Goal: Task Accomplishment & Management: Manage account settings

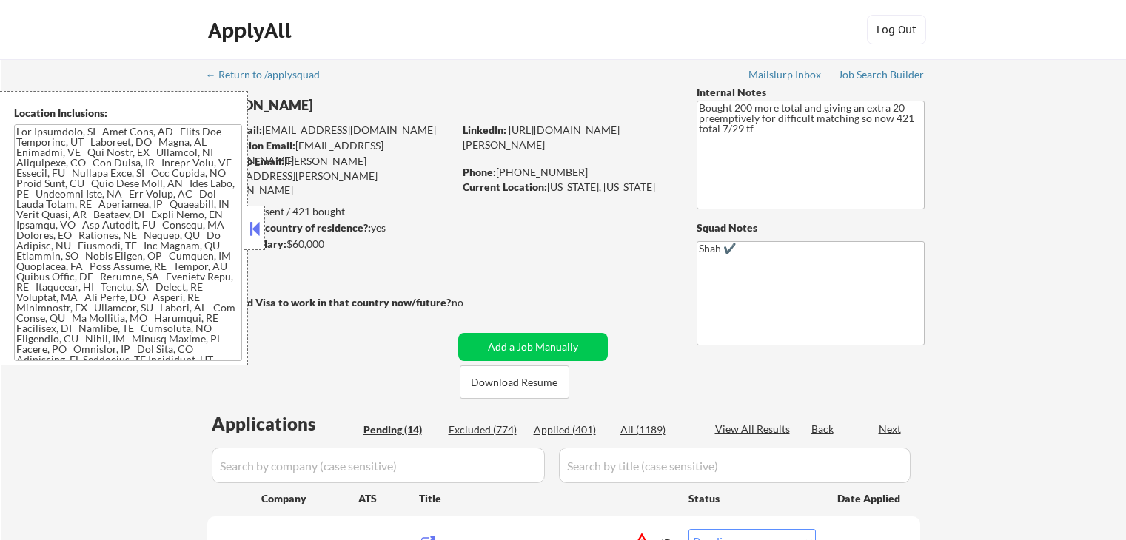
select select ""pending""
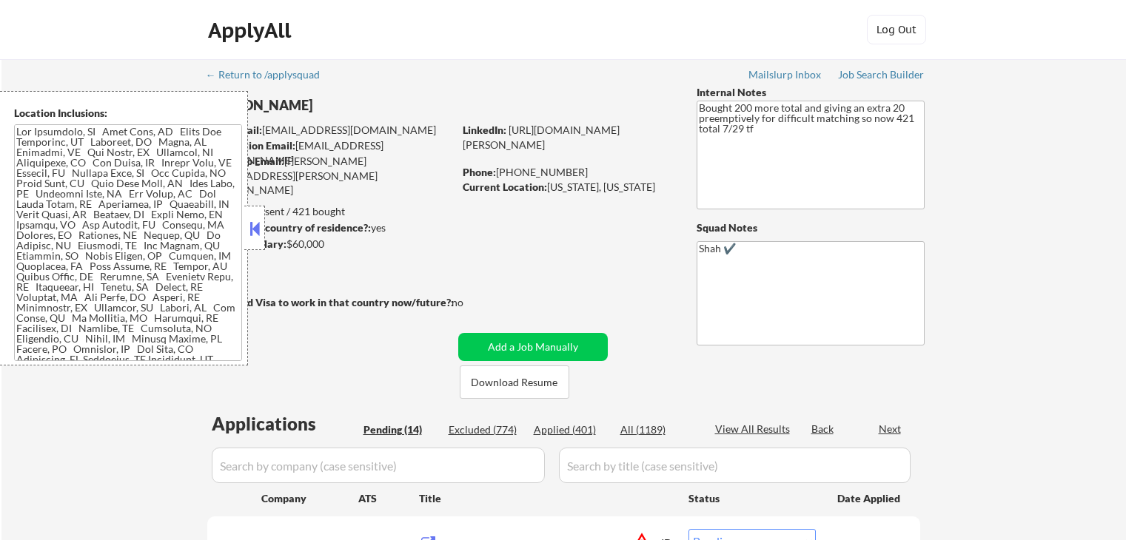
select select ""pending""
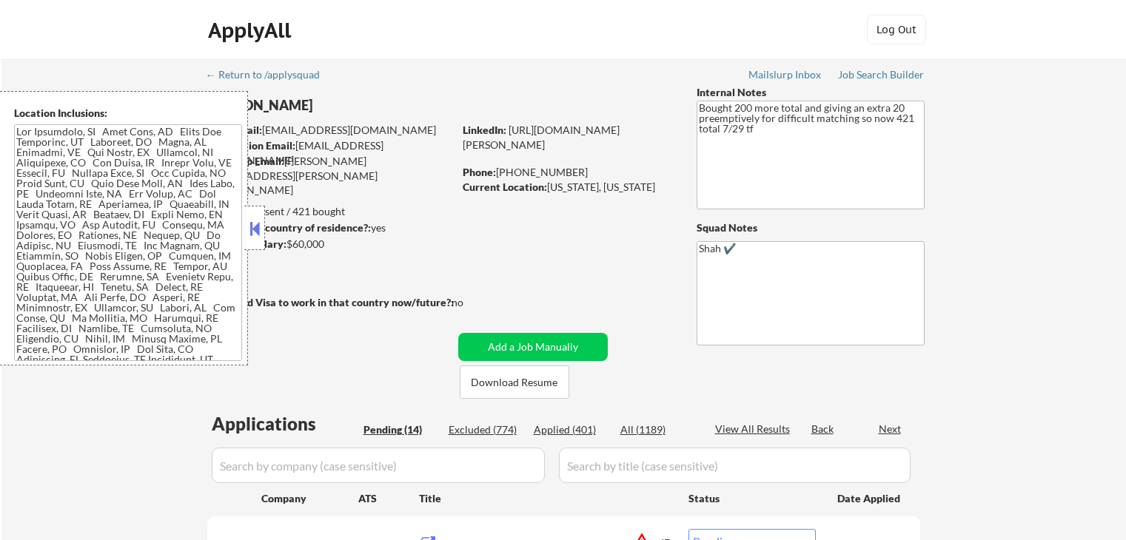
select select ""pending""
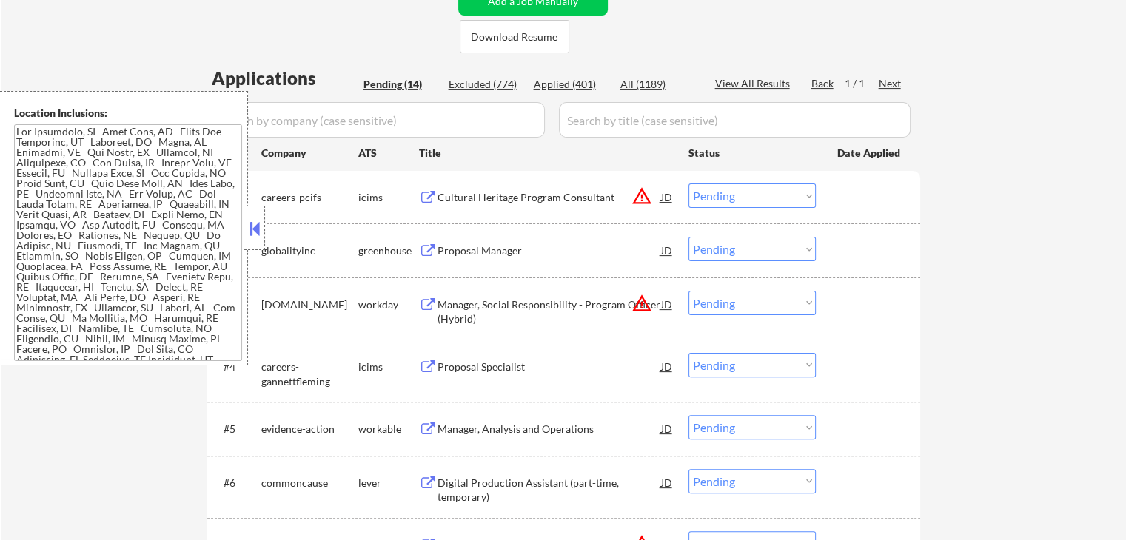
scroll to position [370, 0]
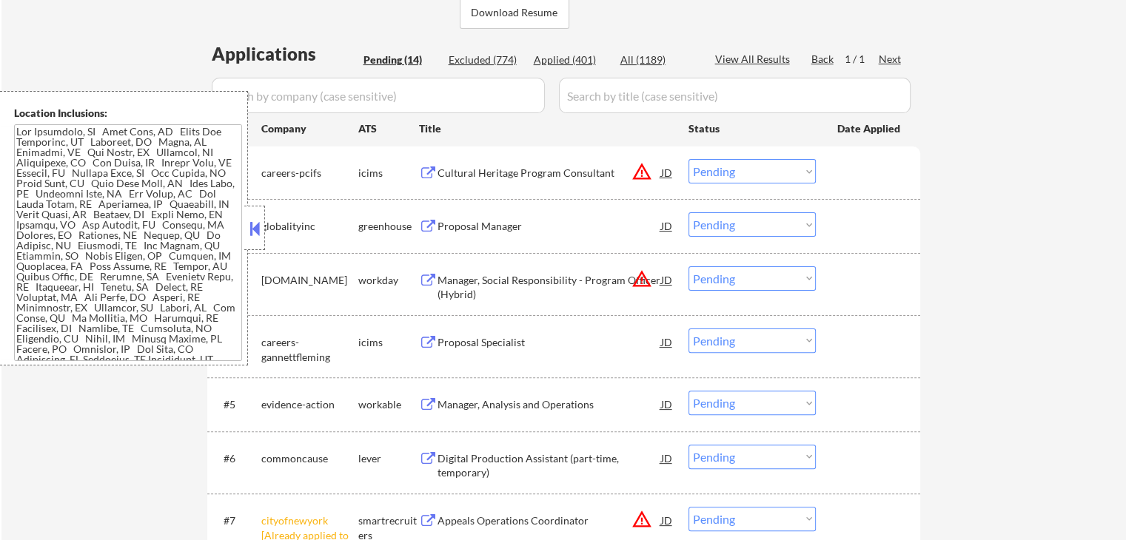
click at [465, 227] on div "Proposal Manager" at bounding box center [549, 226] width 224 height 15
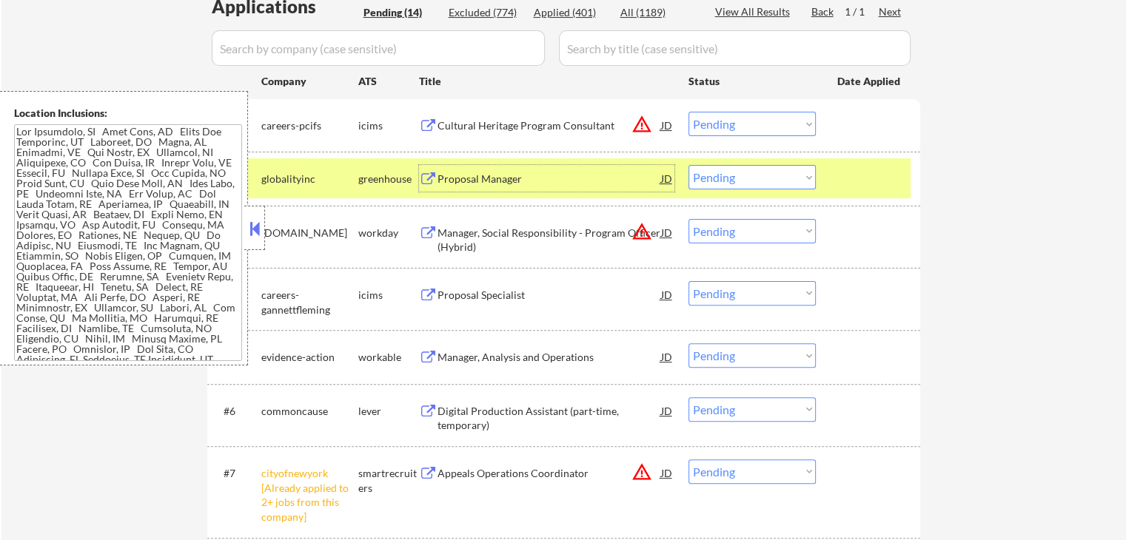
scroll to position [444, 0]
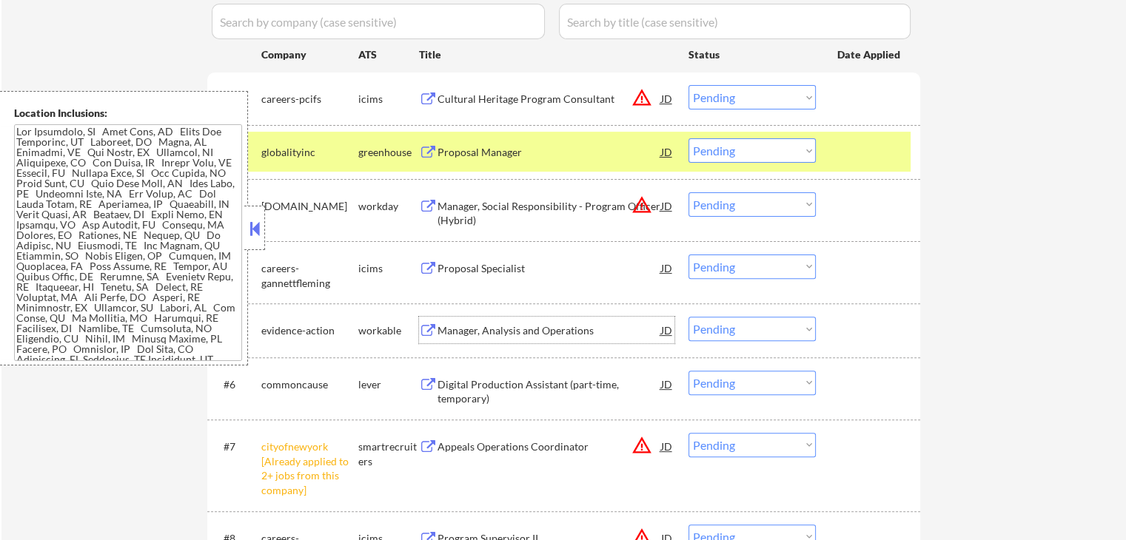
click at [503, 323] on div "Manager, Analysis and Operations" at bounding box center [549, 330] width 224 height 15
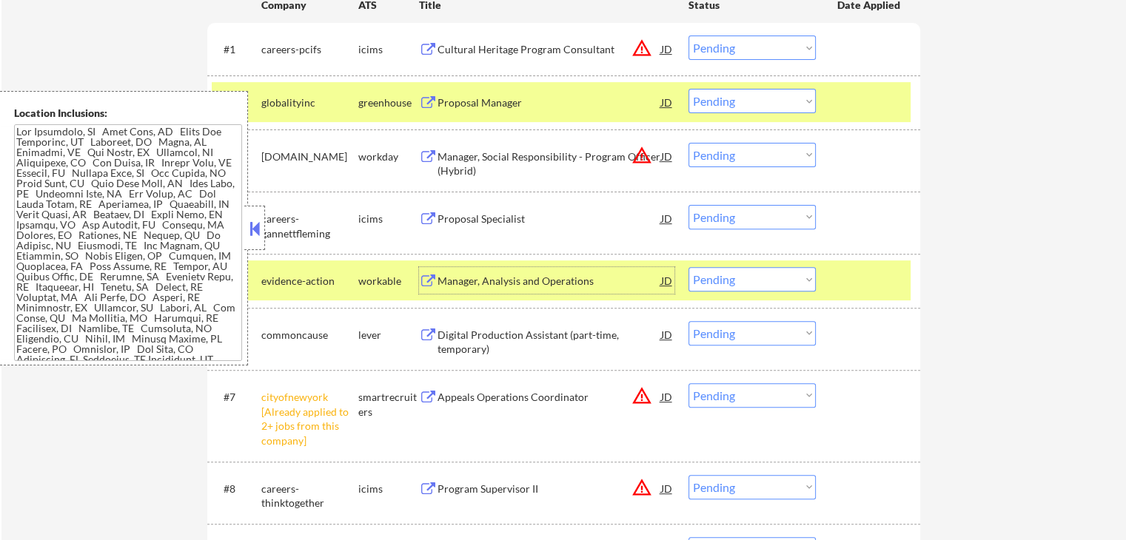
scroll to position [518, 0]
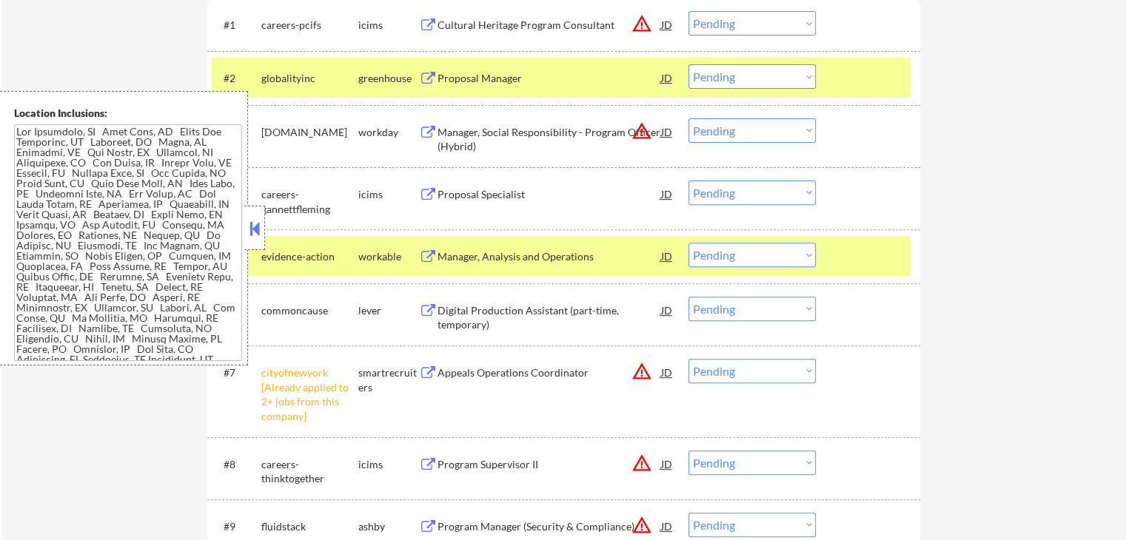
select select ""pending""
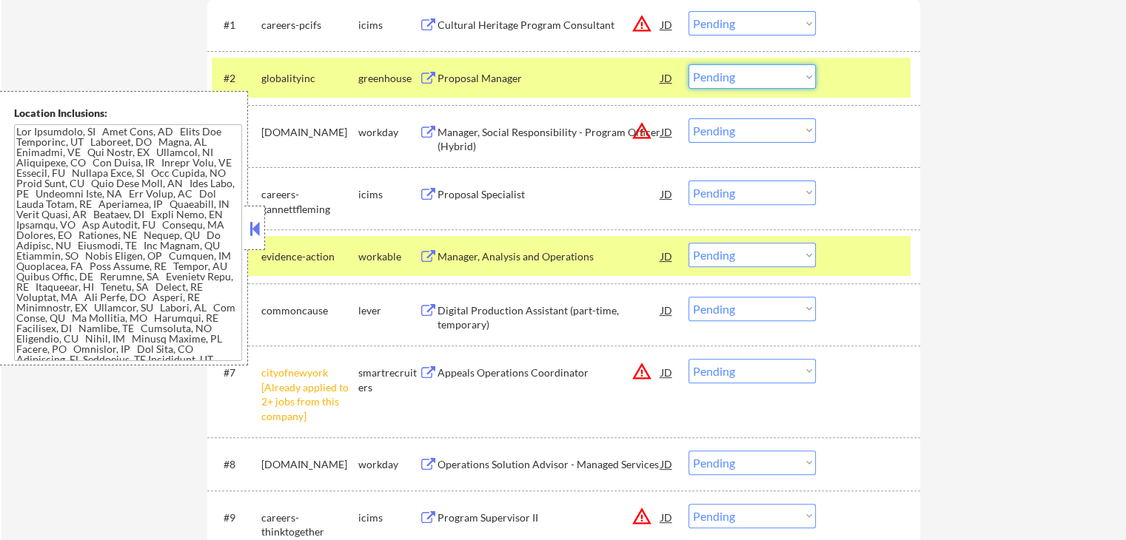
click at [729, 72] on select "Choose an option... Pending Applied Excluded (Questions) Excluded (Expired) Exc…" at bounding box center [751, 76] width 127 height 24
click at [688, 64] on select "Choose an option... Pending Applied Excluded (Questions) Excluded (Expired) Exc…" at bounding box center [751, 76] width 127 height 24
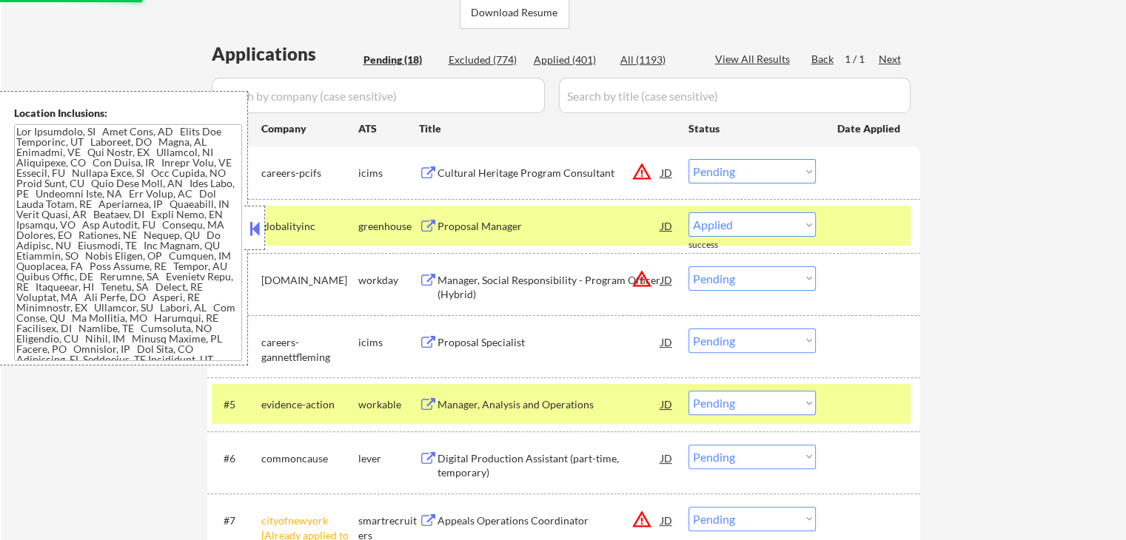
select select ""pending""
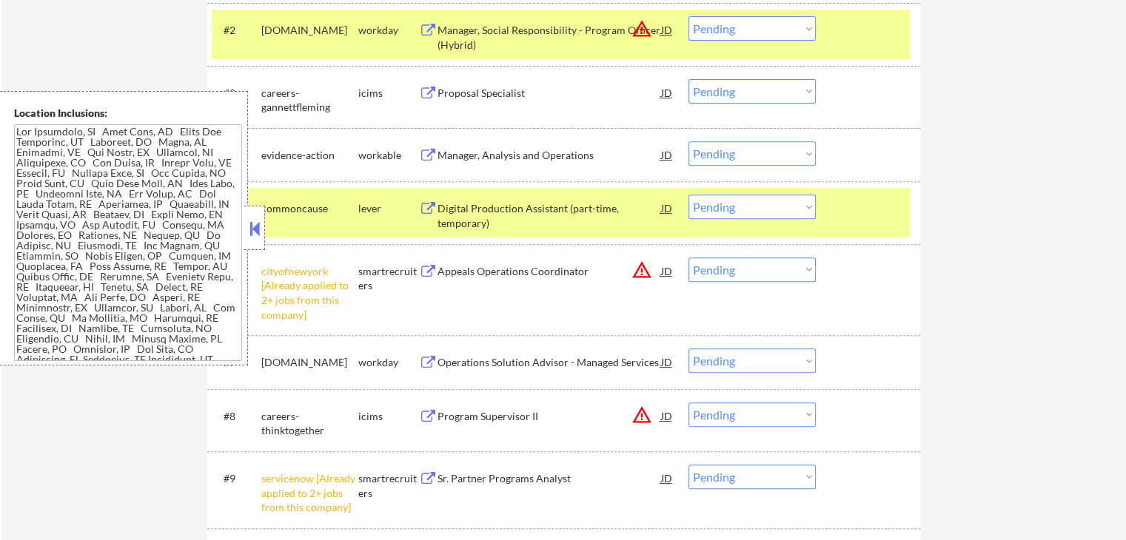
scroll to position [666, 0]
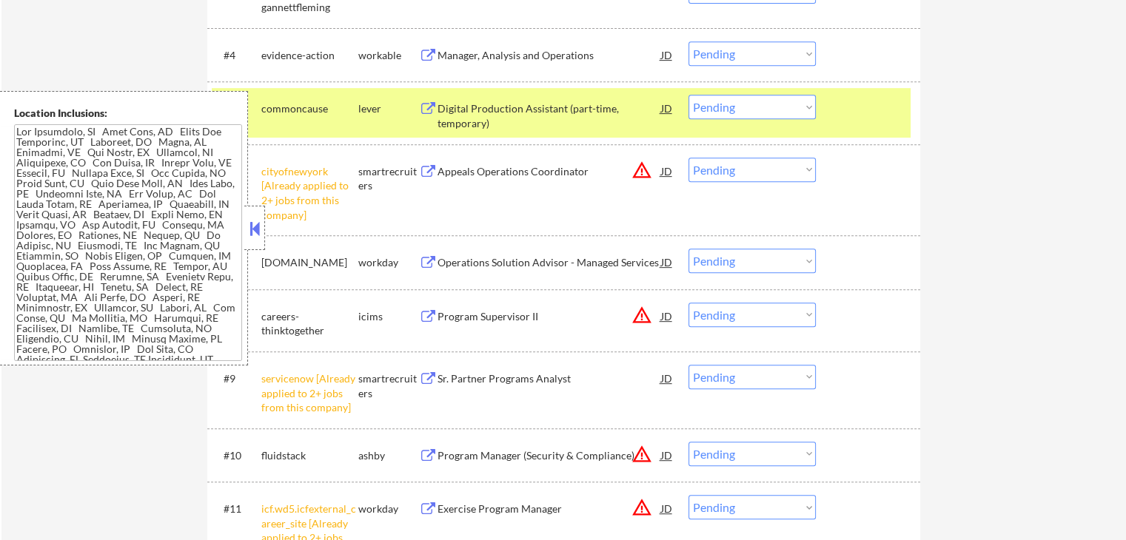
click at [708, 168] on select "Choose an option... Pending Applied Excluded (Questions) Excluded (Expired) Exc…" at bounding box center [751, 170] width 127 height 24
click at [688, 158] on select "Choose an option... Pending Applied Excluded (Questions) Excluded (Expired) Exc…" at bounding box center [751, 170] width 127 height 24
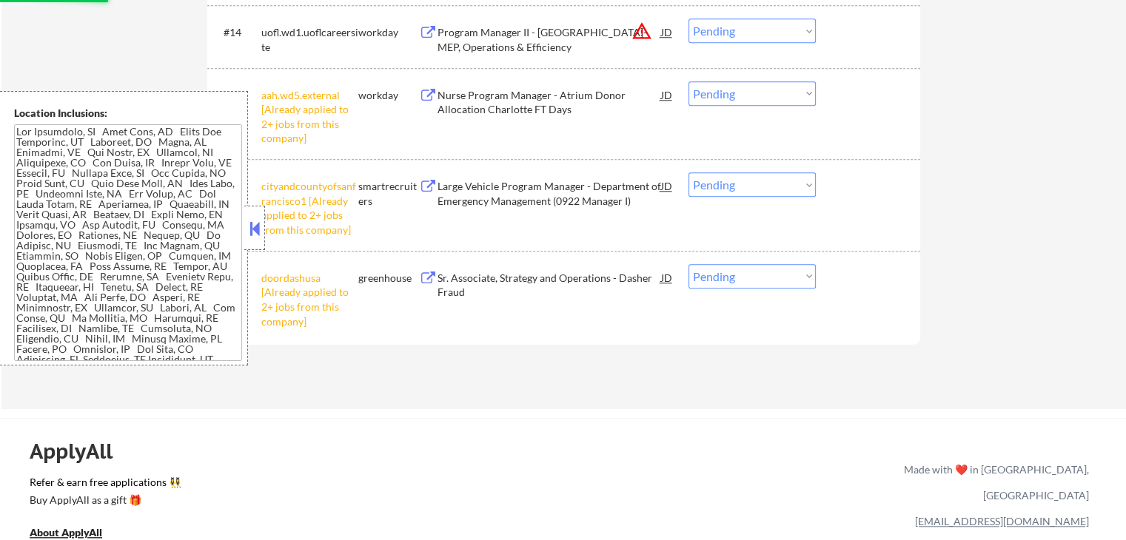
scroll to position [1480, 0]
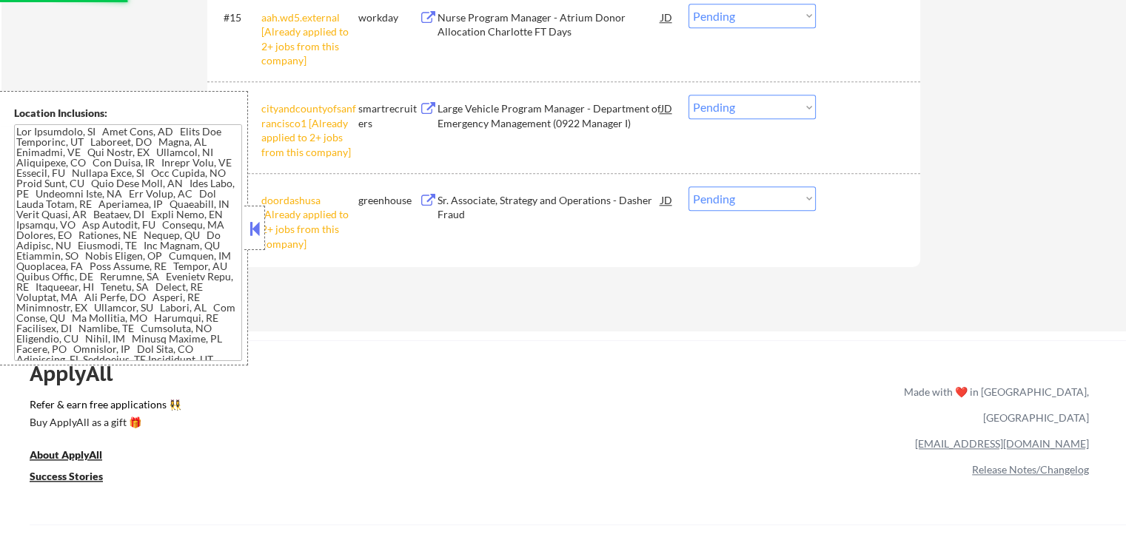
select select ""pending""
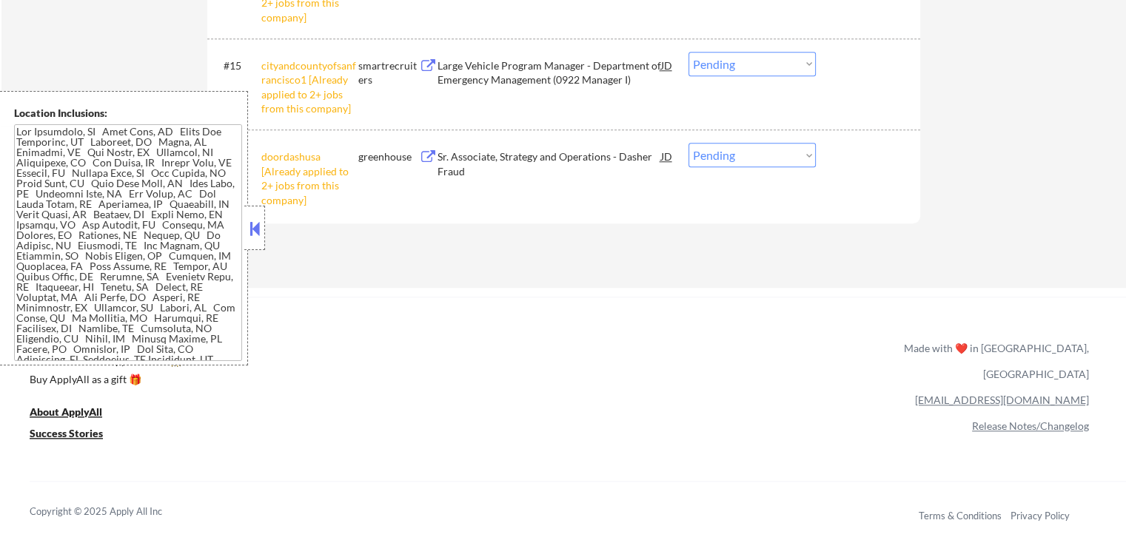
scroll to position [1406, 0]
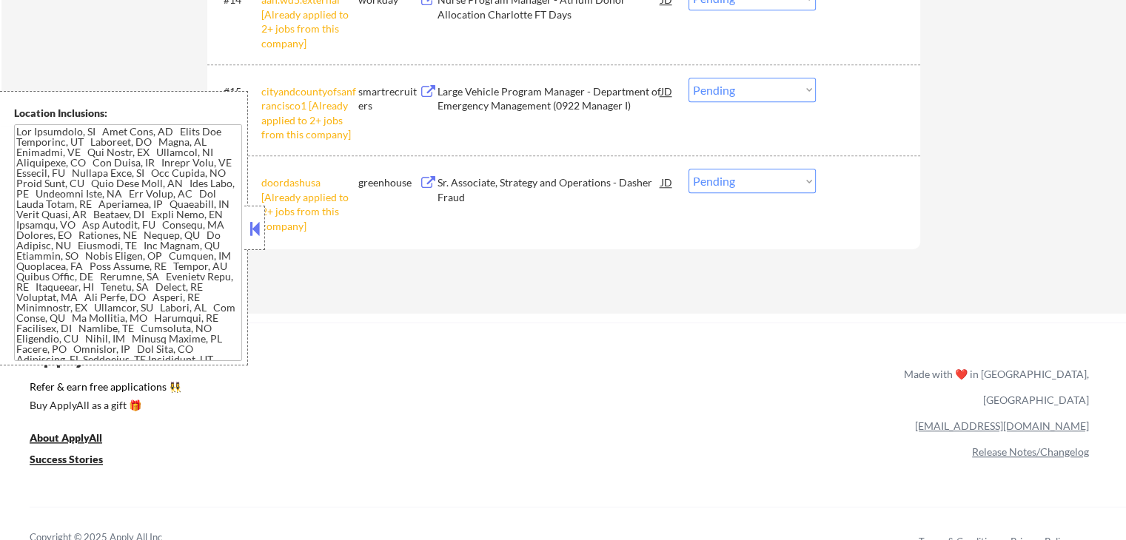
drag, startPoint x: 733, startPoint y: 177, endPoint x: 739, endPoint y: 187, distance: 11.9
click at [733, 177] on select "Choose an option... Pending Applied Excluded (Questions) Excluded (Expired) Exc…" at bounding box center [751, 181] width 127 height 24
select select ""excluded__other_""
click at [688, 169] on select "Choose an option... Pending Applied Excluded (Questions) Excluded (Expired) Exc…" at bounding box center [751, 181] width 127 height 24
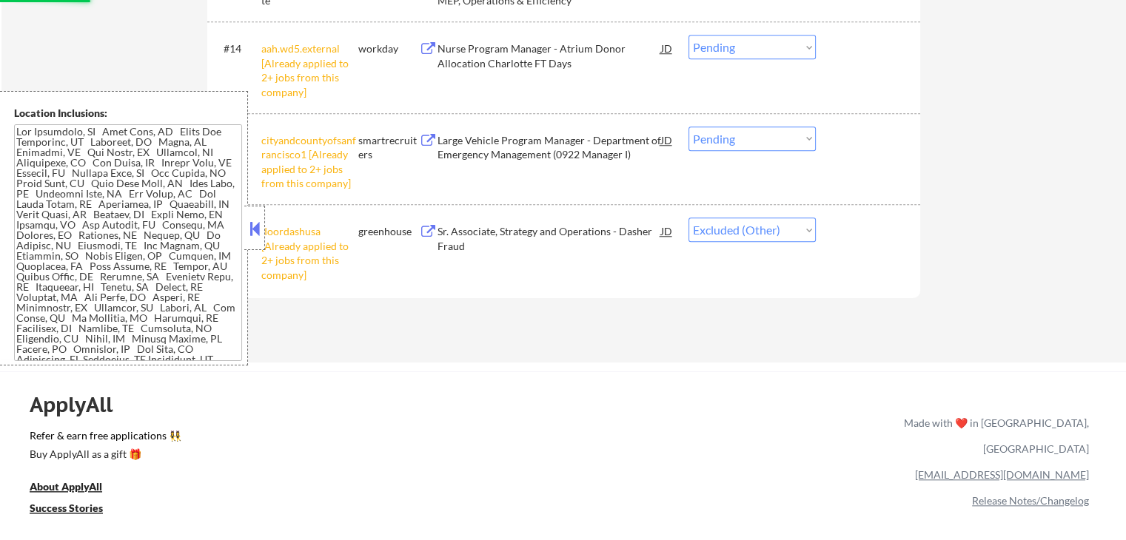
scroll to position [1332, 0]
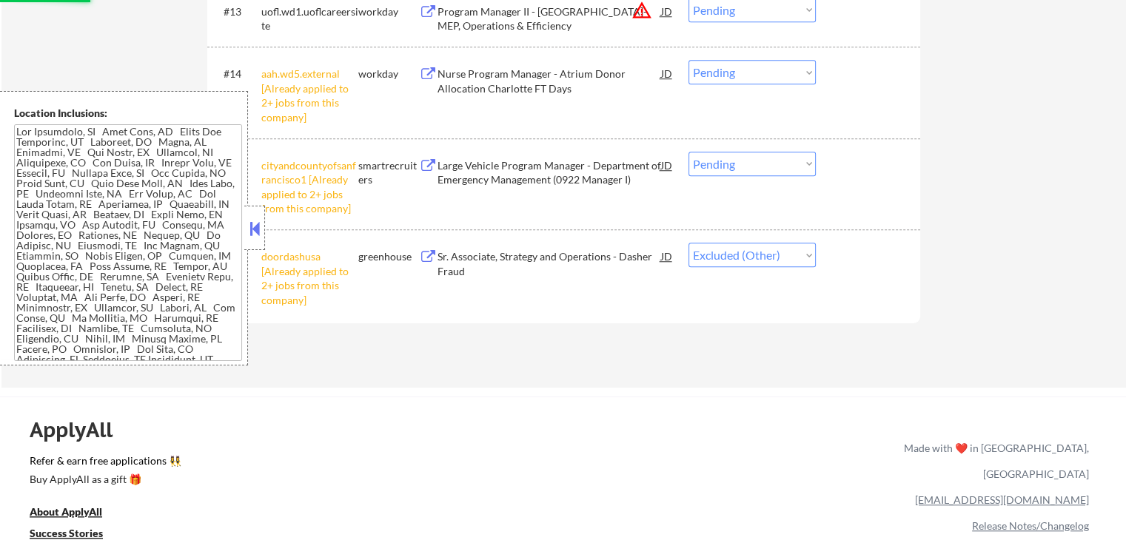
click at [739, 169] on select "Choose an option... Pending Applied Excluded (Questions) Excluded (Expired) Exc…" at bounding box center [751, 164] width 127 height 24
select select ""excluded__other_""
click at [688, 152] on select "Choose an option... Pending Applied Excluded (Questions) Excluded (Expired) Exc…" at bounding box center [751, 164] width 127 height 24
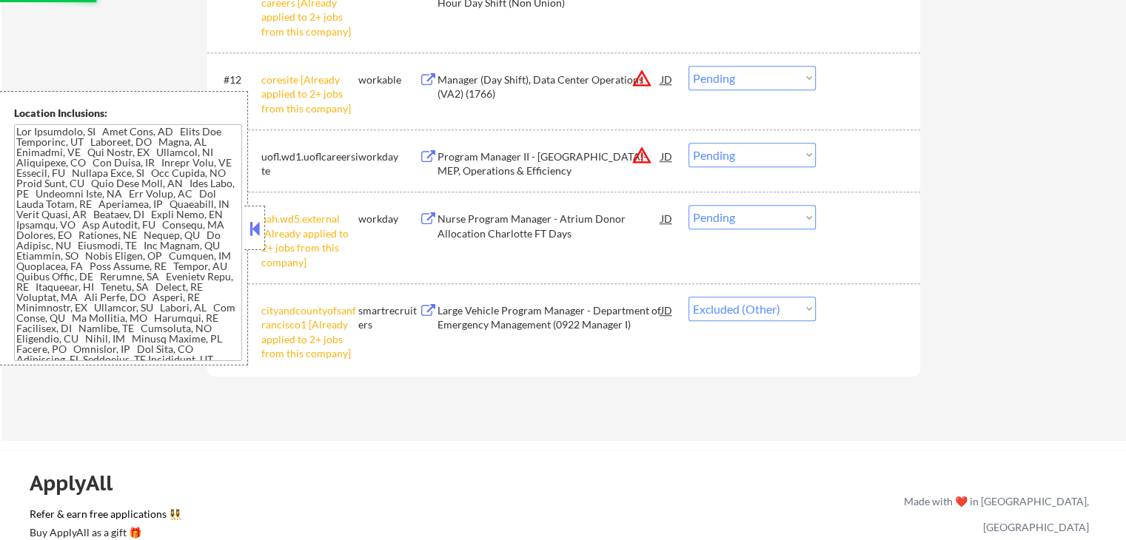
scroll to position [1184, 0]
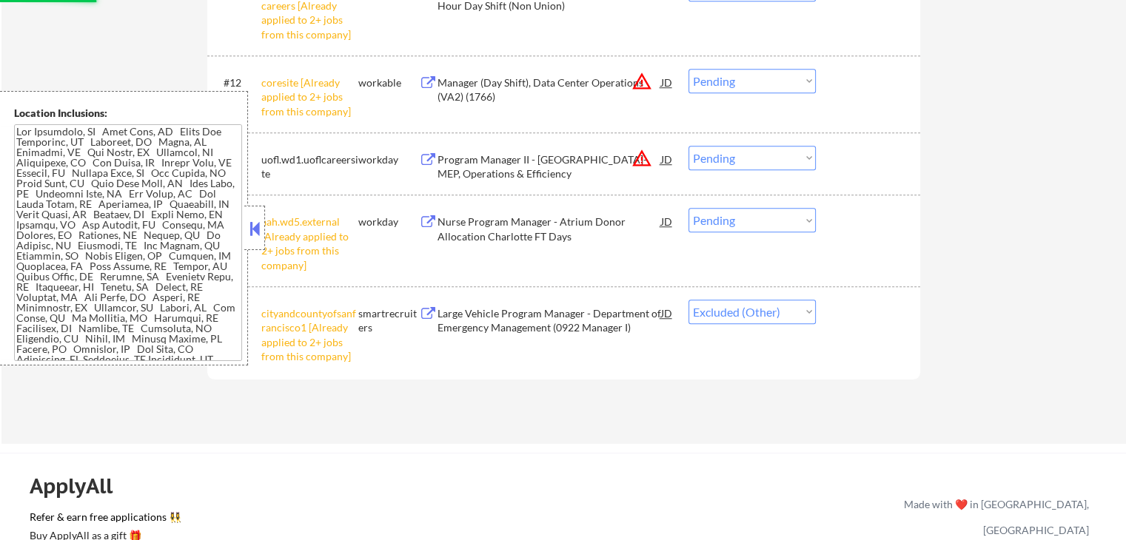
drag, startPoint x: 745, startPoint y: 220, endPoint x: 746, endPoint y: 229, distance: 9.6
click at [745, 220] on select "Choose an option... Pending Applied Excluded (Questions) Excluded (Expired) Exc…" at bounding box center [751, 220] width 127 height 24
select select ""excluded__other_""
click at [688, 208] on select "Choose an option... Pending Applied Excluded (Questions) Excluded (Expired) Exc…" at bounding box center [751, 220] width 127 height 24
click at [740, 78] on select "Choose an option... Pending Applied Excluded (Questions) Excluded (Expired) Exc…" at bounding box center [751, 81] width 127 height 24
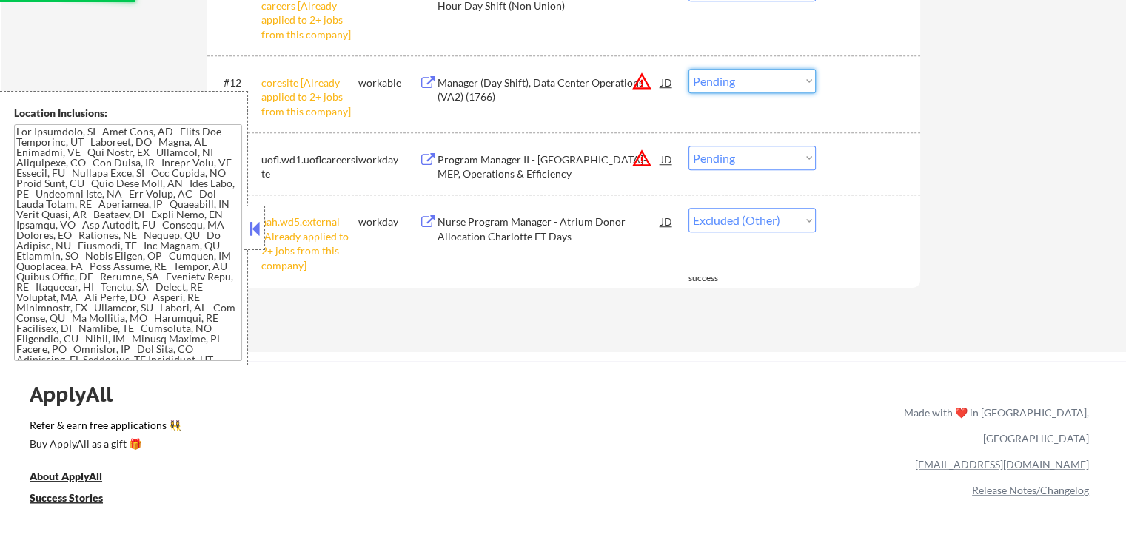
select select ""excluded__other_""
click at [688, 69] on select "Choose an option... Pending Applied Excluded (Questions) Excluded (Expired) Exc…" at bounding box center [751, 81] width 127 height 24
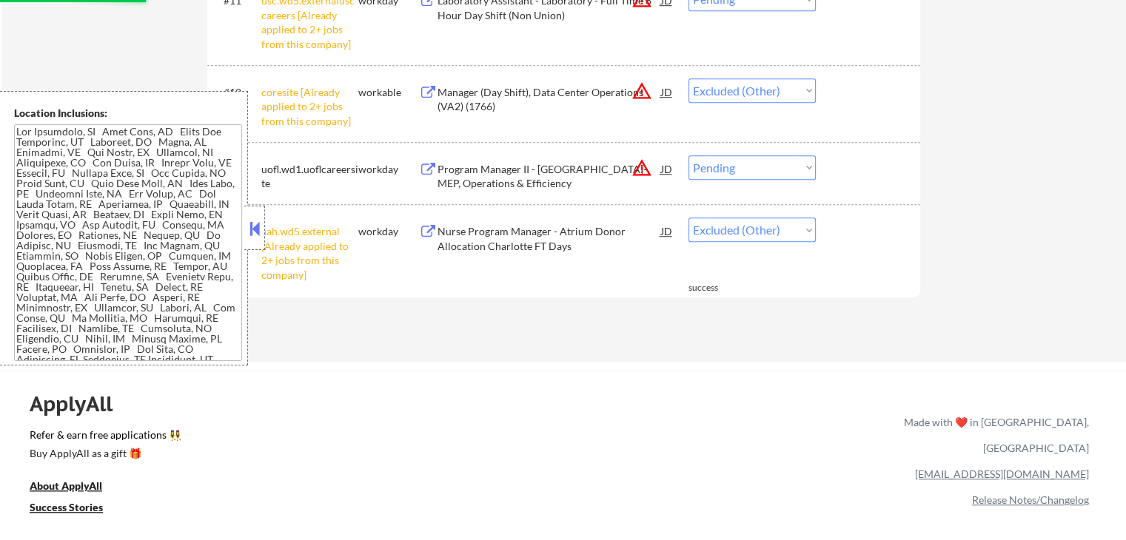
scroll to position [1036, 0]
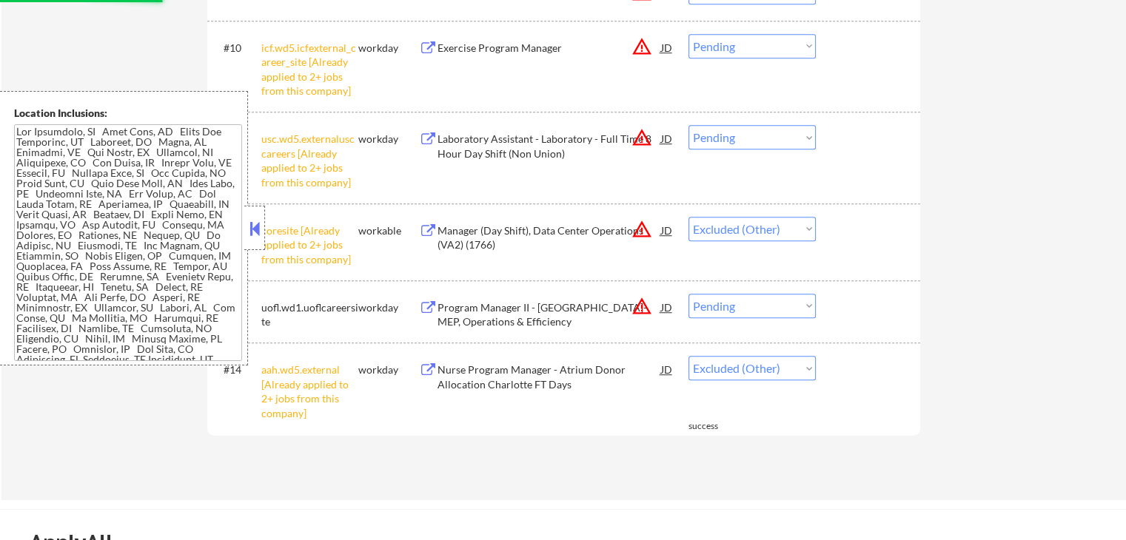
drag, startPoint x: 747, startPoint y: 133, endPoint x: 746, endPoint y: 147, distance: 13.3
click at [747, 133] on select "Choose an option... Pending Applied Excluded (Questions) Excluded (Expired) Exc…" at bounding box center [751, 137] width 127 height 24
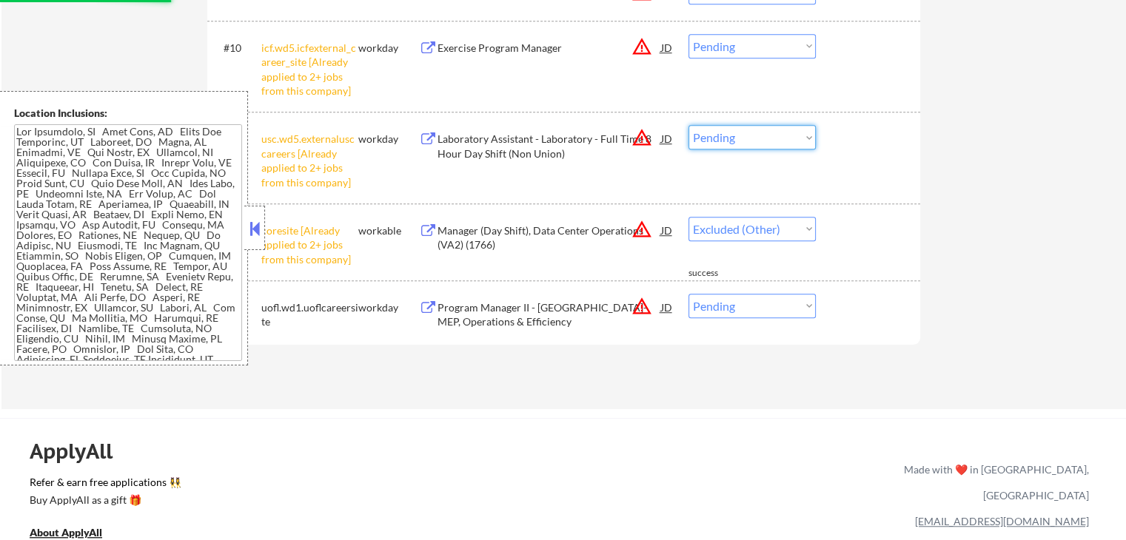
select select ""excluded__other_""
click at [688, 125] on select "Choose an option... Pending Applied Excluded (Questions) Excluded (Expired) Exc…" at bounding box center [751, 137] width 127 height 24
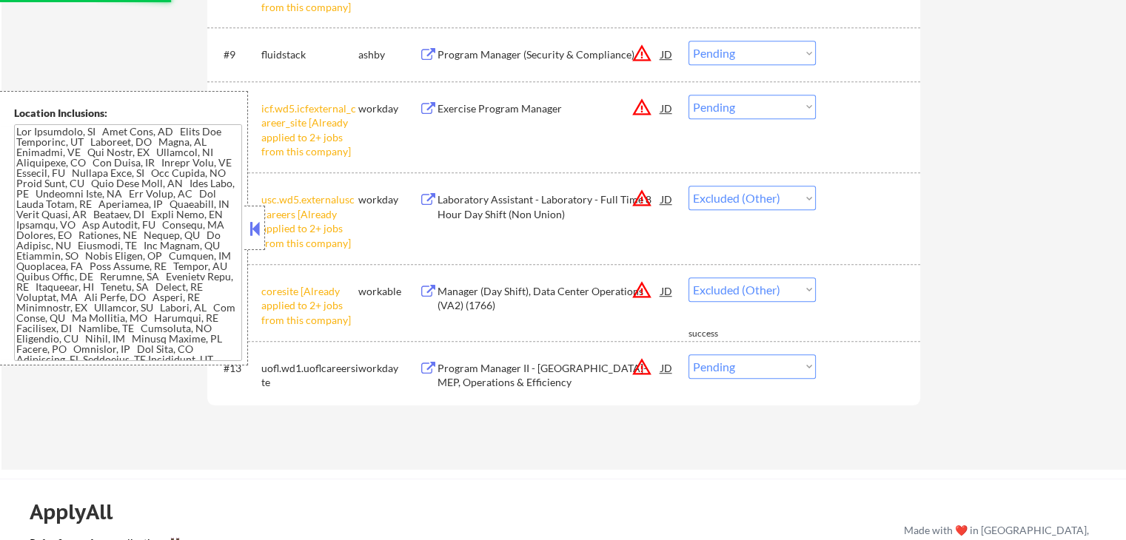
scroll to position [888, 0]
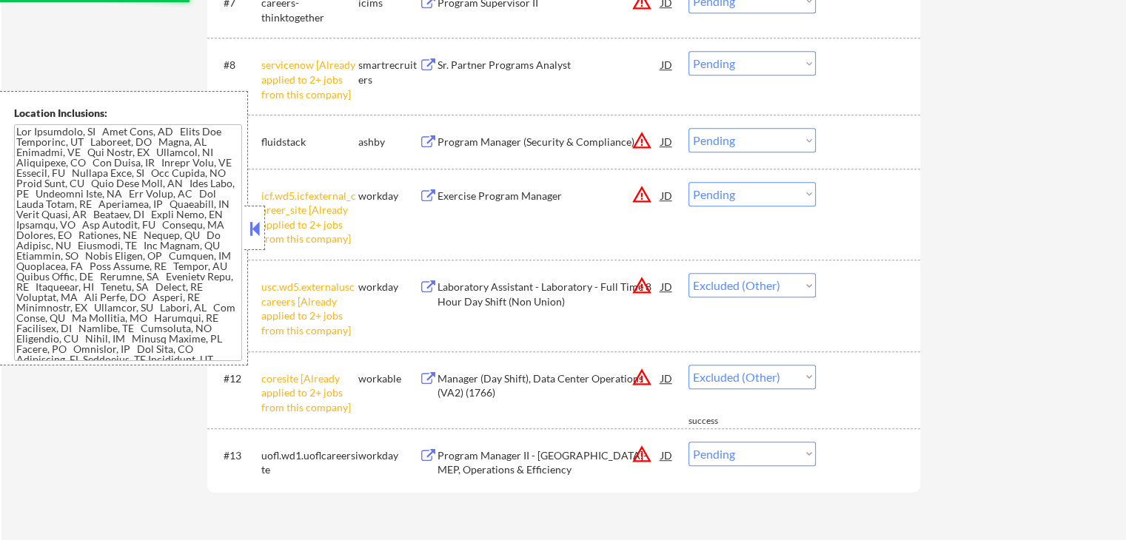
click at [735, 199] on select "Choose an option... Pending Applied Excluded (Questions) Excluded (Expired) Exc…" at bounding box center [751, 194] width 127 height 24
select select ""pending""
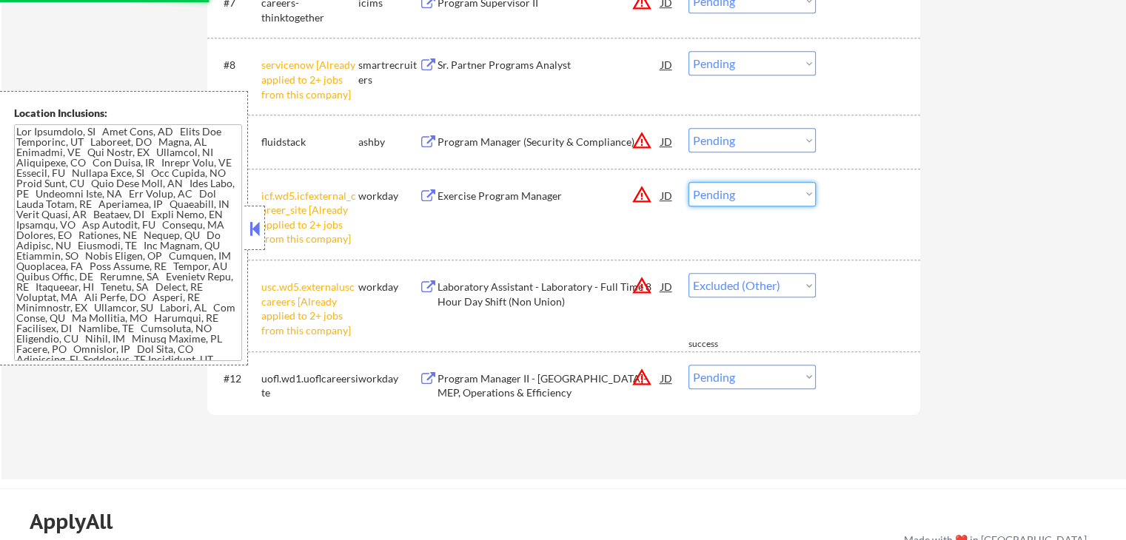
select select ""excluded__other_""
click at [688, 182] on select "Choose an option... Pending Applied Excluded (Questions) Excluded (Expired) Exc…" at bounding box center [751, 194] width 127 height 24
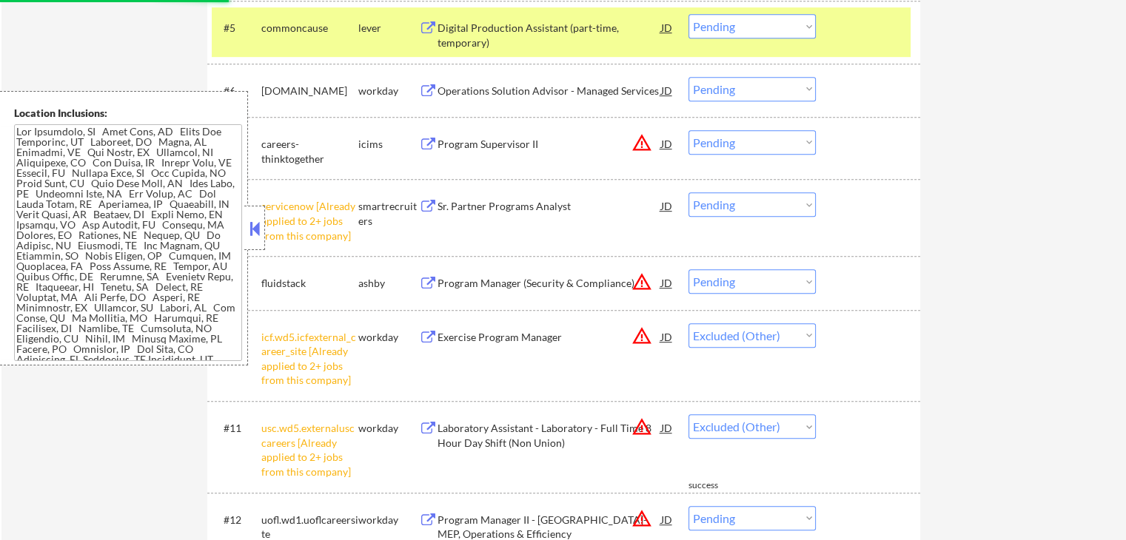
scroll to position [740, 0]
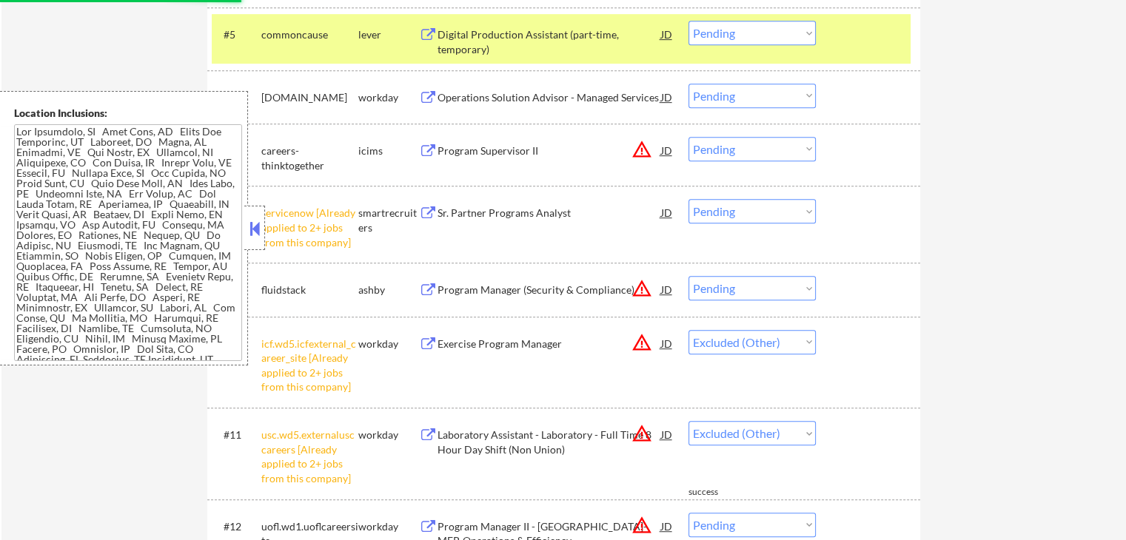
click at [725, 219] on select "Choose an option... Pending Applied Excluded (Questions) Excluded (Expired) Exc…" at bounding box center [751, 211] width 127 height 24
select select ""pending""
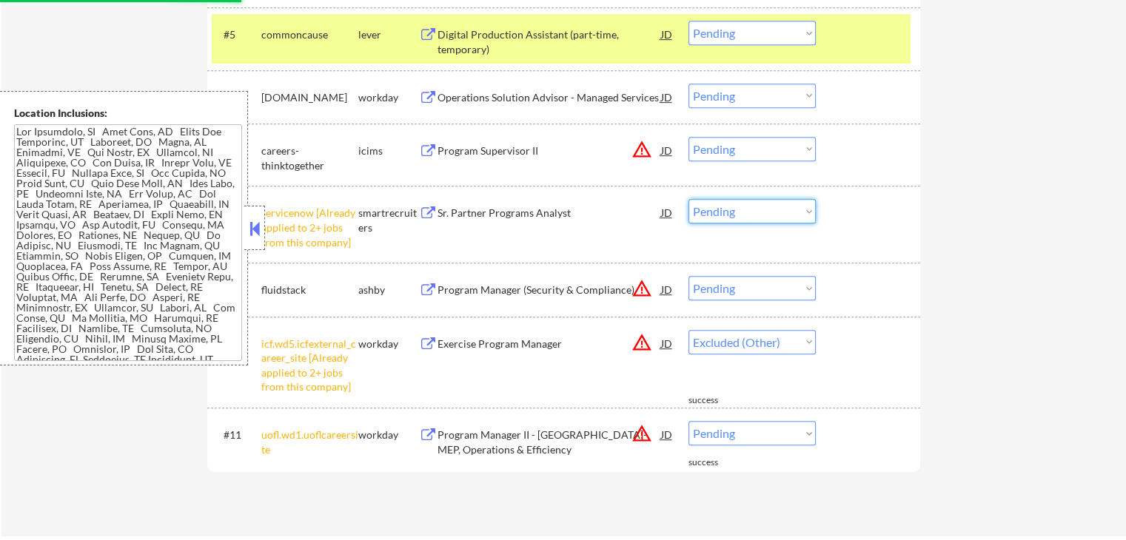
select select ""pending""
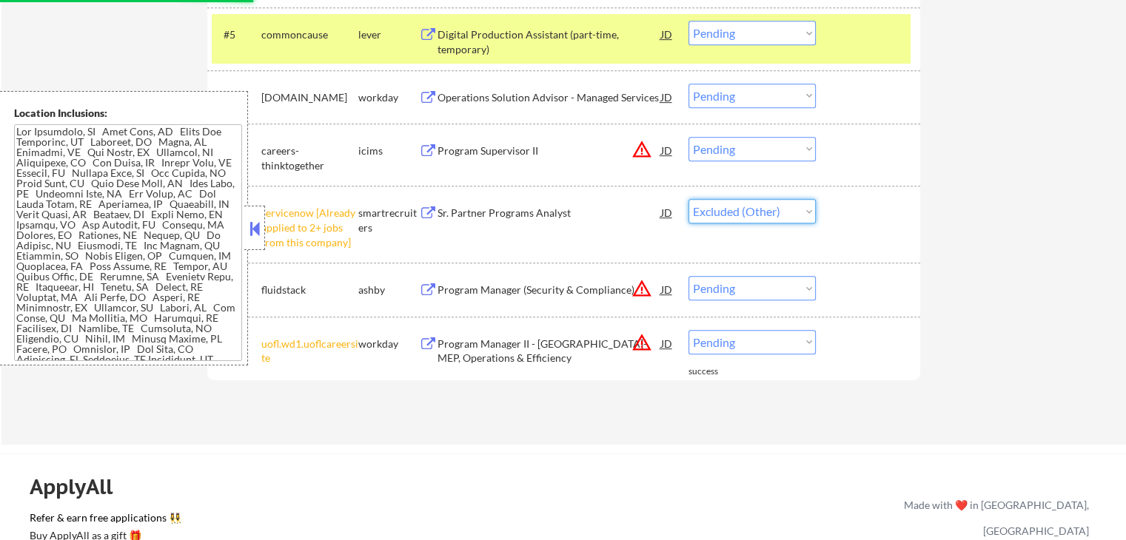
click at [688, 199] on select "Choose an option... Pending Applied Excluded (Questions) Excluded (Expired) Exc…" at bounding box center [751, 211] width 127 height 24
select select ""pending""
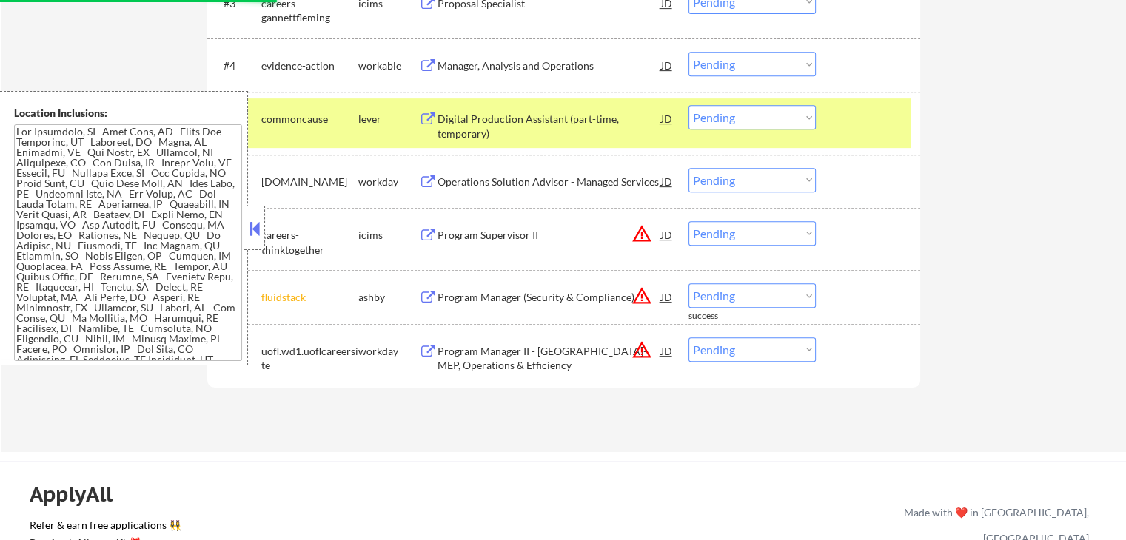
scroll to position [592, 0]
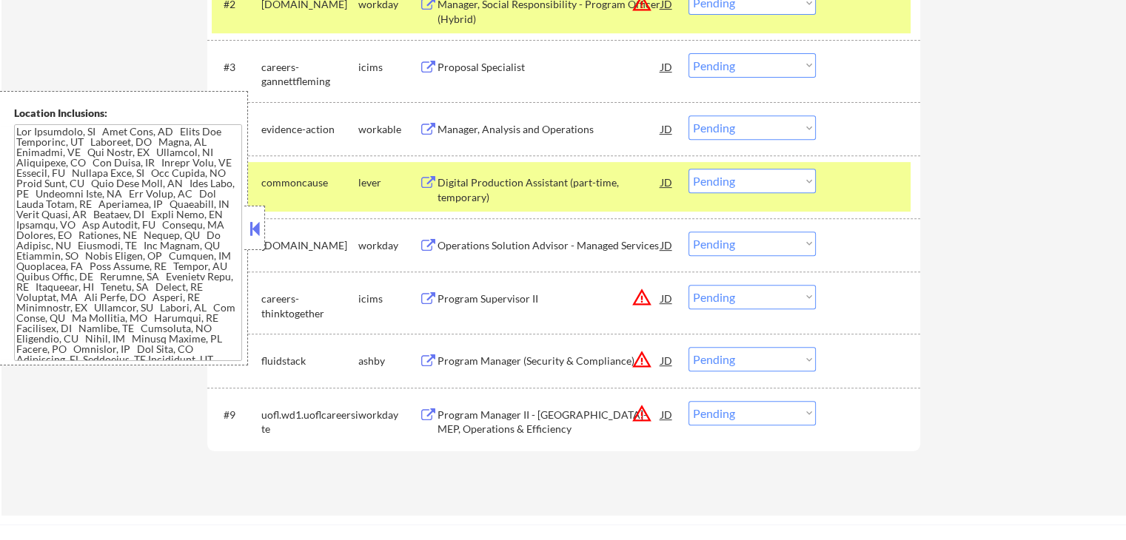
click at [460, 188] on div "Digital Production Assistant (part-time, temporary)" at bounding box center [549, 189] width 224 height 29
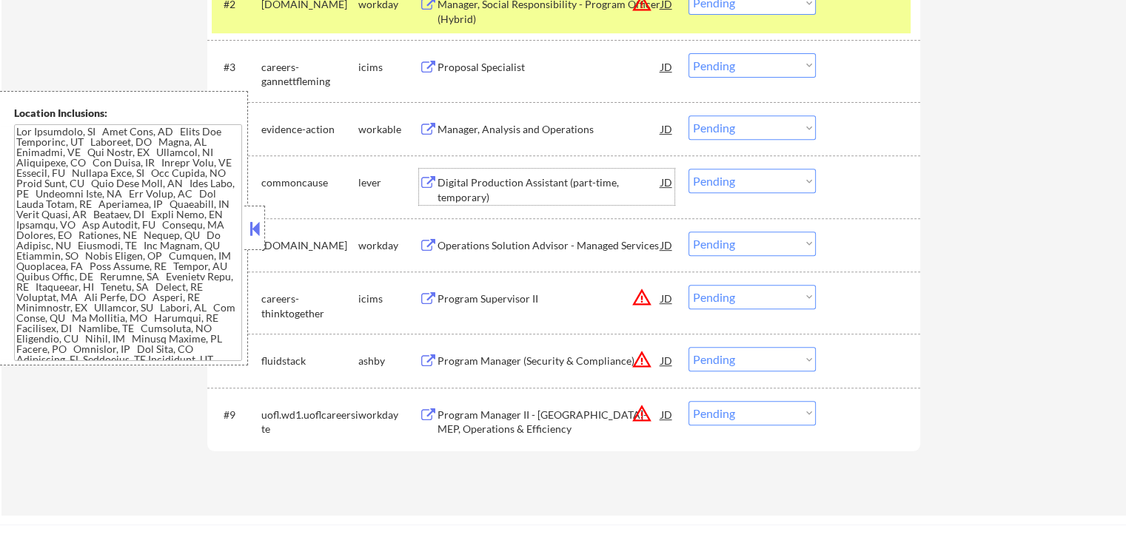
click at [473, 127] on div "Manager, Analysis and Operations" at bounding box center [549, 129] width 224 height 15
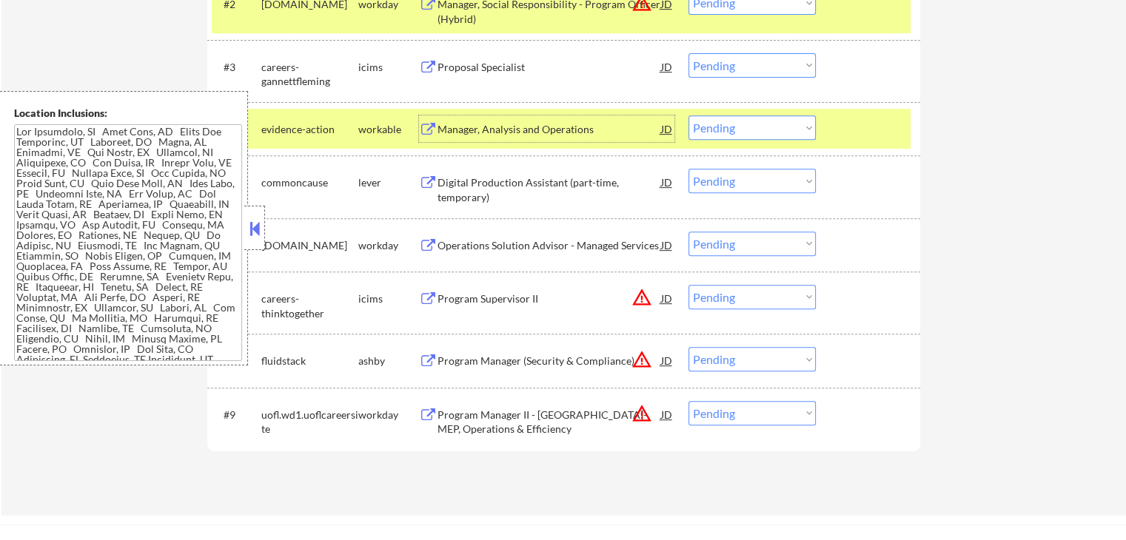
drag, startPoint x: 754, startPoint y: 124, endPoint x: 759, endPoint y: 135, distance: 12.0
click at [754, 124] on select "Choose an option... Pending Applied Excluded (Questions) Excluded (Expired) Exc…" at bounding box center [751, 127] width 127 height 24
click at [688, 115] on select "Choose an option... Pending Applied Excluded (Questions) Excluded (Expired) Exc…" at bounding box center [751, 127] width 127 height 24
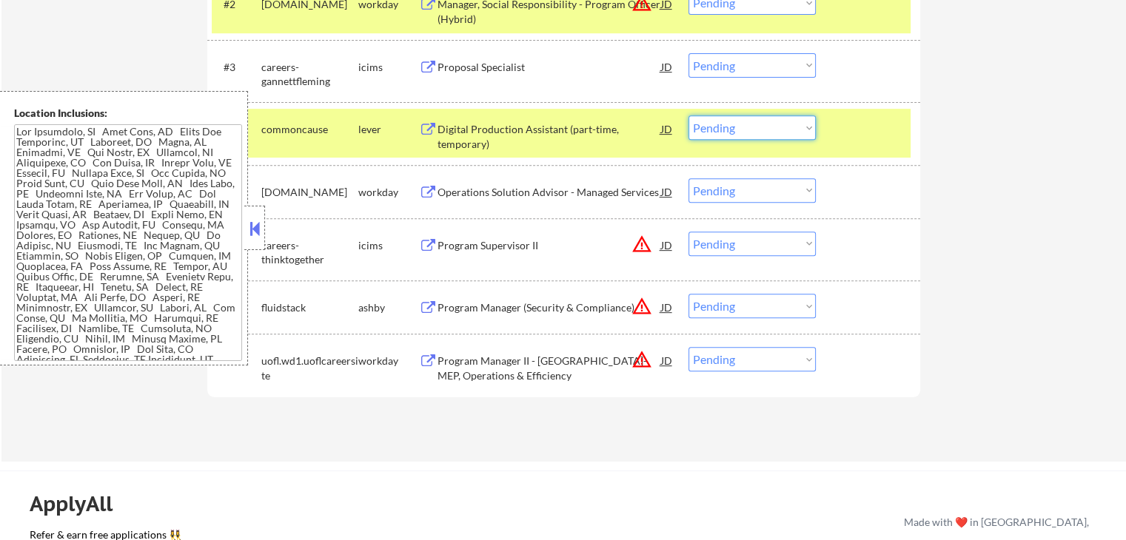
click at [759, 134] on select "Choose an option... Pending Applied Excluded (Questions) Excluded (Expired) Exc…" at bounding box center [751, 127] width 127 height 24
click at [688, 115] on select "Choose an option... Pending Applied Excluded (Questions) Excluded (Expired) Exc…" at bounding box center [751, 127] width 127 height 24
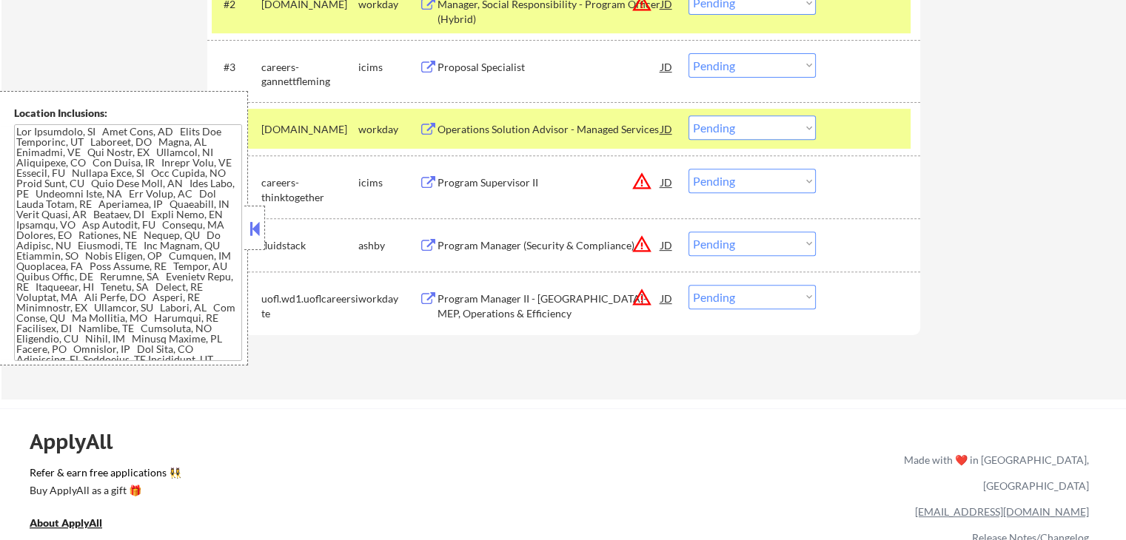
click at [471, 132] on div "Operations Solution Advisor - Managed Services" at bounding box center [549, 129] width 224 height 15
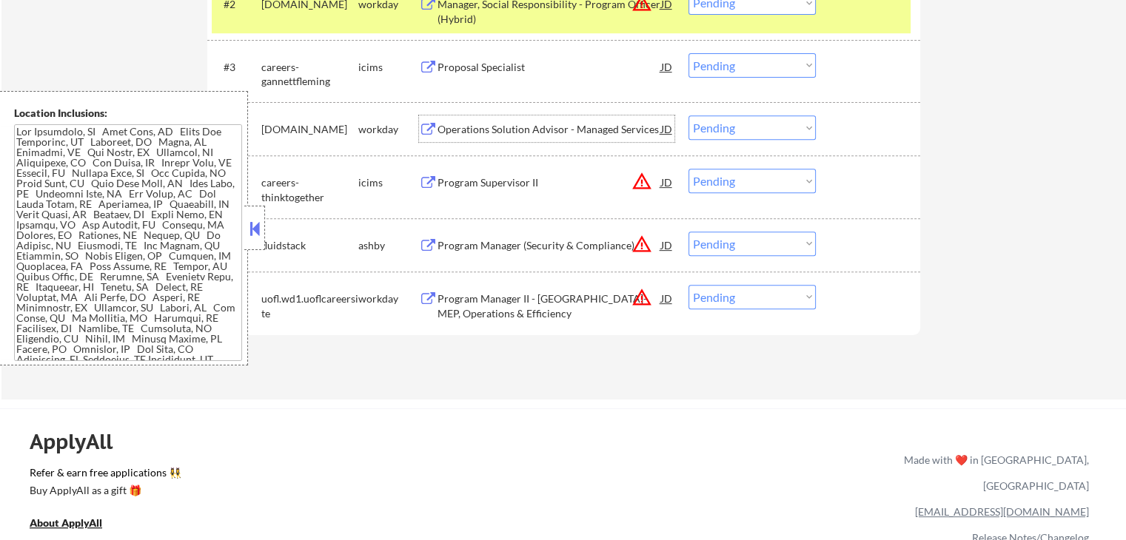
scroll to position [518, 0]
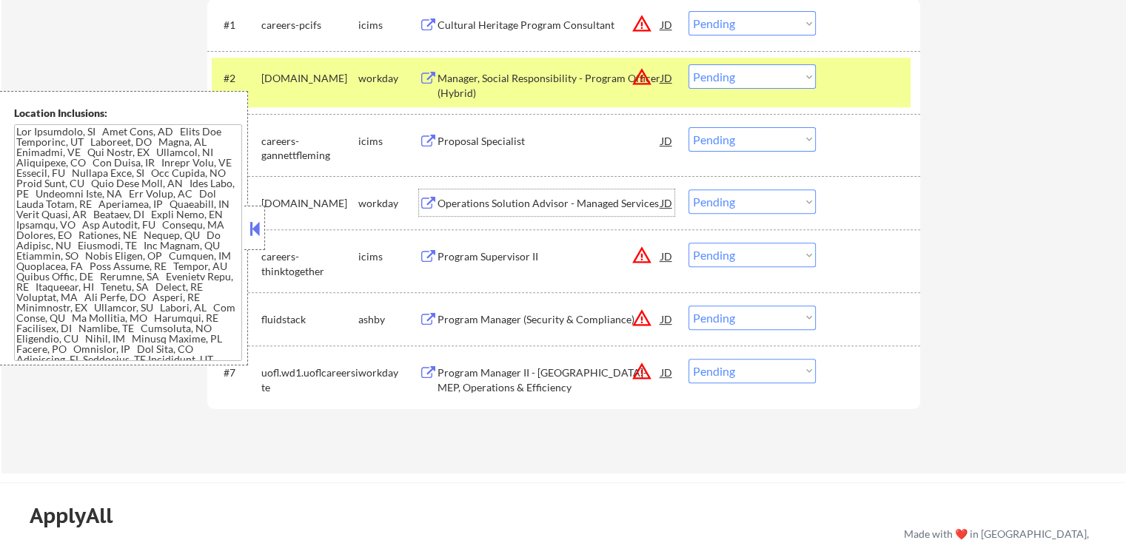
click at [579, 75] on div "Manager, Social Responsibility - Program Officer (Hybrid)" at bounding box center [549, 85] width 224 height 29
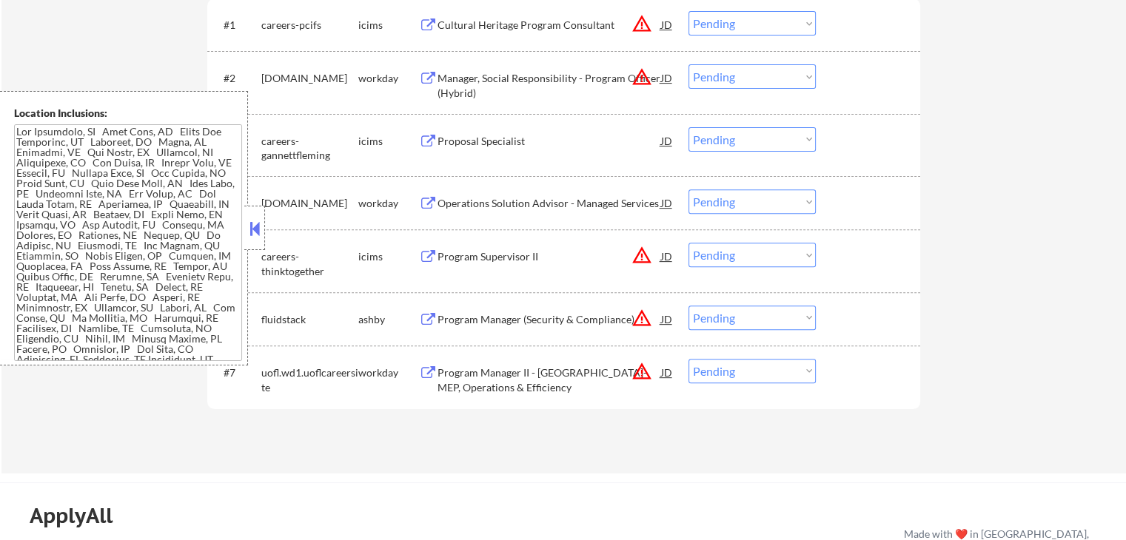
scroll to position [603, 0]
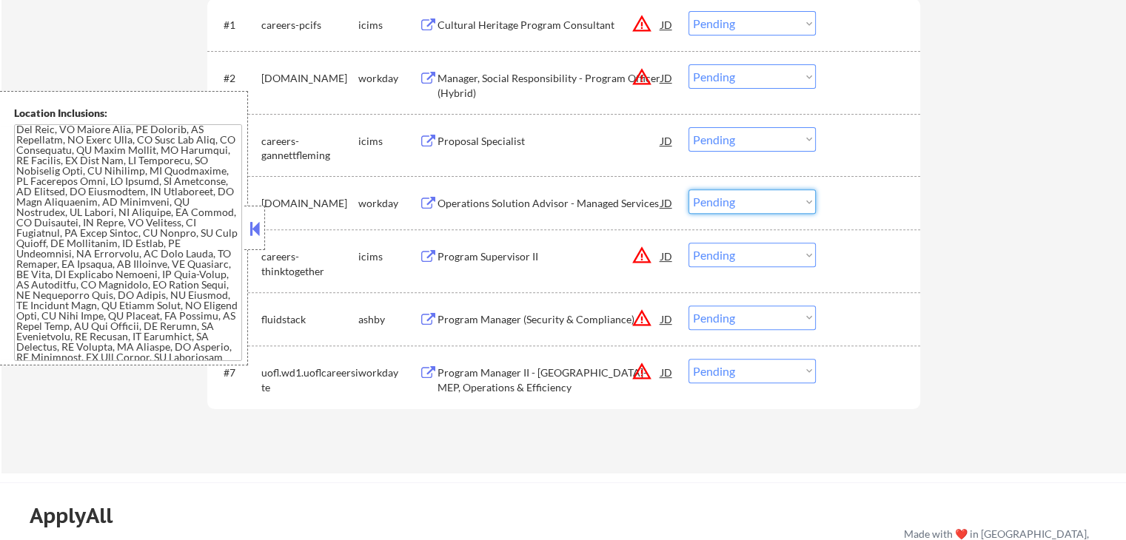
click at [747, 195] on select "Choose an option... Pending Applied Excluded (Questions) Excluded (Expired) Exc…" at bounding box center [751, 201] width 127 height 24
click at [688, 189] on select "Choose an option... Pending Applied Excluded (Questions) Excluded (Expired) Exc…" at bounding box center [751, 201] width 127 height 24
select select ""pending""
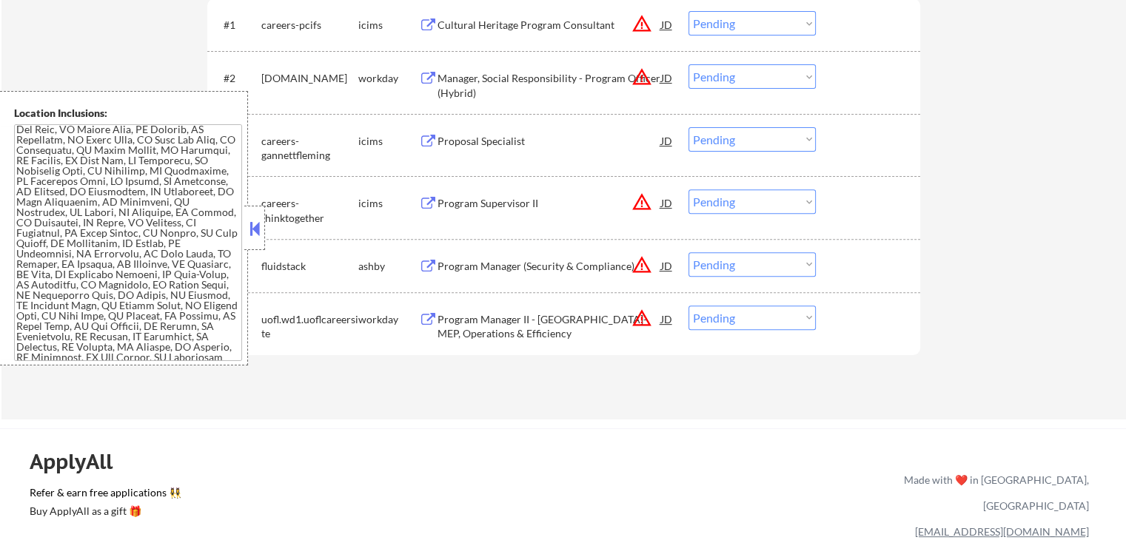
scroll to position [444, 0]
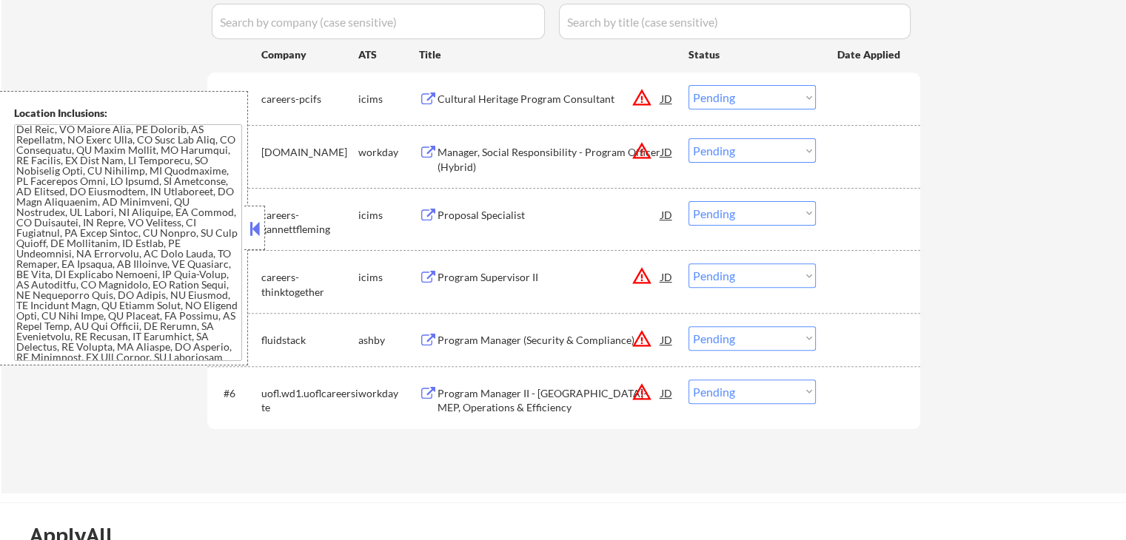
click at [568, 330] on div "Program Manager (Security & Compliance)" at bounding box center [549, 339] width 224 height 27
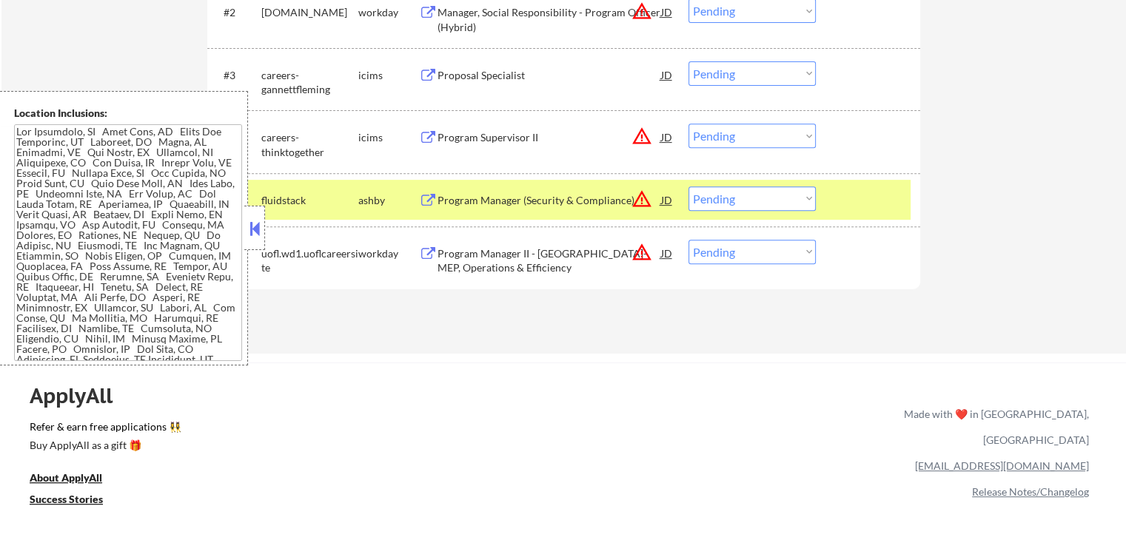
scroll to position [592, 0]
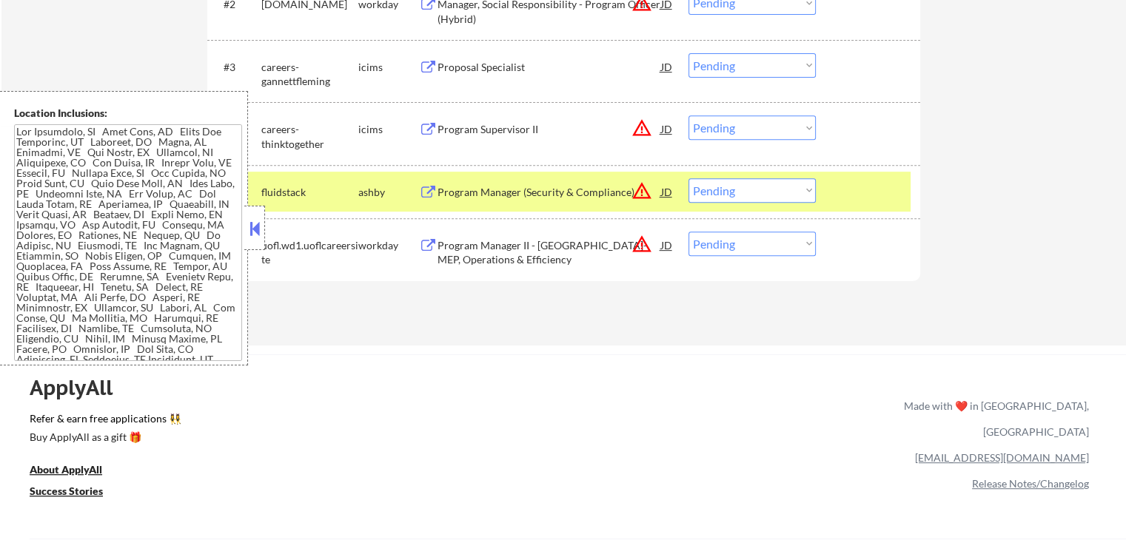
drag, startPoint x: 728, startPoint y: 193, endPoint x: 739, endPoint y: 201, distance: 13.8
click at [730, 193] on select "Choose an option... Pending Applied Excluded (Questions) Excluded (Expired) Exc…" at bounding box center [751, 190] width 127 height 24
click at [688, 178] on select "Choose an option... Pending Applied Excluded (Questions) Excluded (Expired) Exc…" at bounding box center [751, 190] width 127 height 24
select select ""pending""
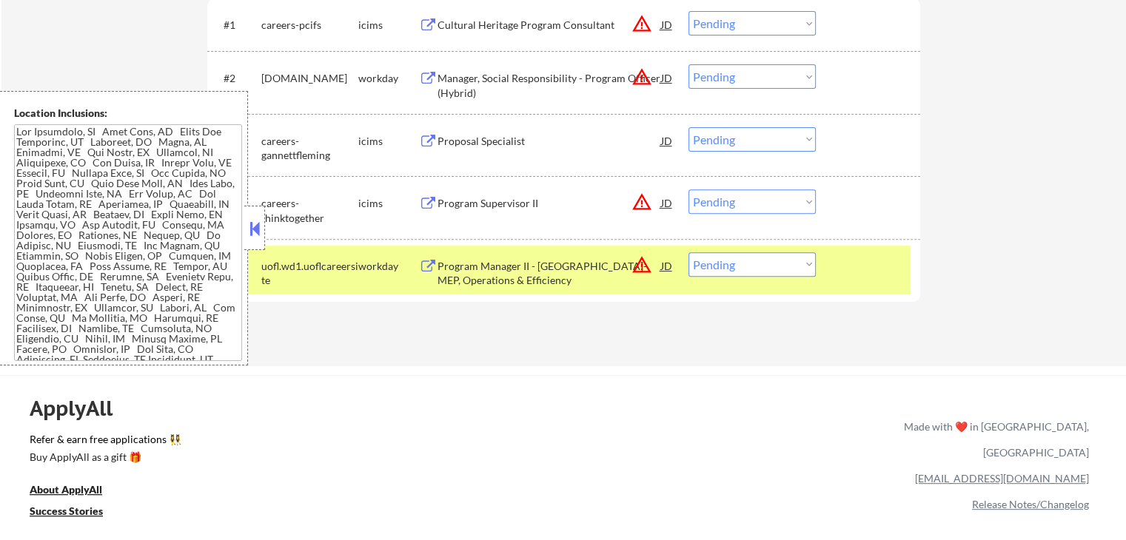
scroll to position [296, 0]
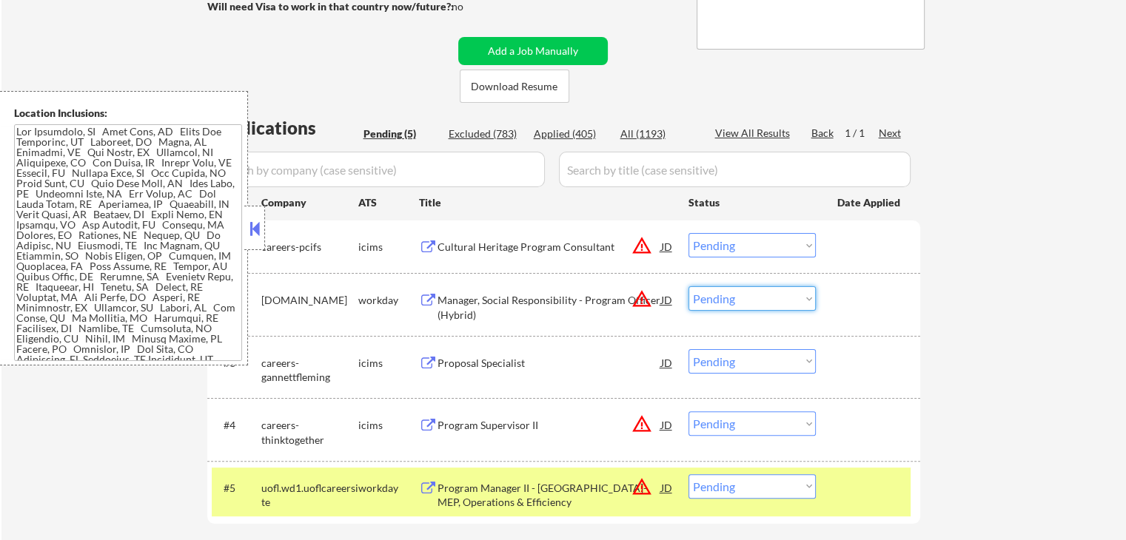
drag, startPoint x: 762, startPoint y: 294, endPoint x: 762, endPoint y: 309, distance: 14.8
click at [762, 297] on select "Choose an option... Pending Applied Excluded (Questions) Excluded (Expired) Exc…" at bounding box center [751, 298] width 127 height 24
click at [688, 286] on select "Choose an option... Pending Applied Excluded (Questions) Excluded (Expired) Exc…" at bounding box center [751, 298] width 127 height 24
select select ""pending""
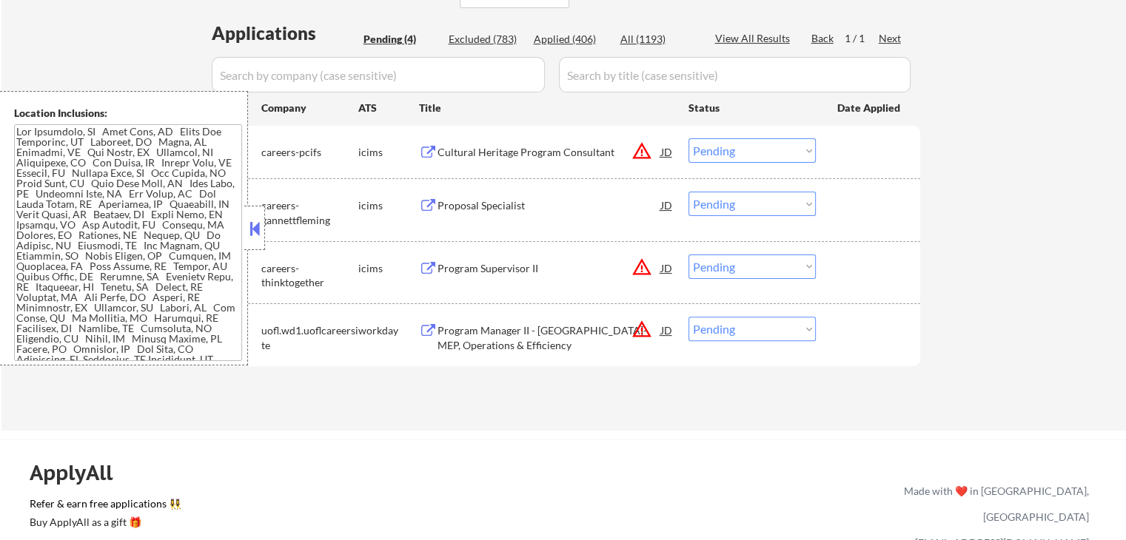
scroll to position [444, 0]
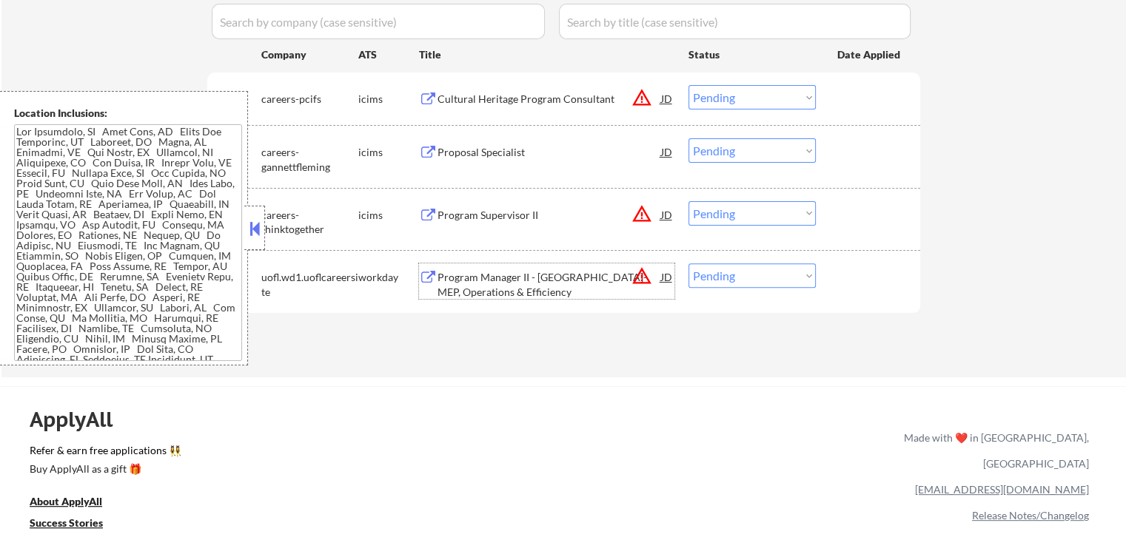
click at [480, 270] on div "Program Manager II - [GEOGRAPHIC_DATA]-MEP, Operations & Efficiency" at bounding box center [549, 284] width 224 height 29
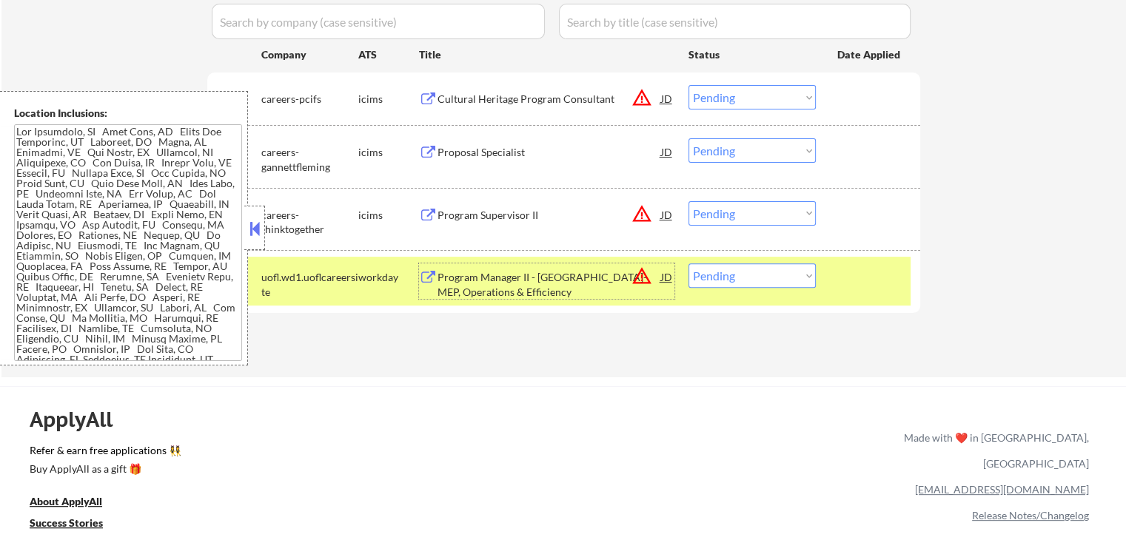
drag, startPoint x: 739, startPoint y: 272, endPoint x: 746, endPoint y: 280, distance: 10.5
click at [741, 275] on select "Choose an option... Pending Applied Excluded (Questions) Excluded (Expired) Exc…" at bounding box center [751, 275] width 127 height 24
select select ""applied""
click at [688, 263] on select "Choose an option... Pending Applied Excluded (Questions) Excluded (Expired) Exc…" at bounding box center [751, 275] width 127 height 24
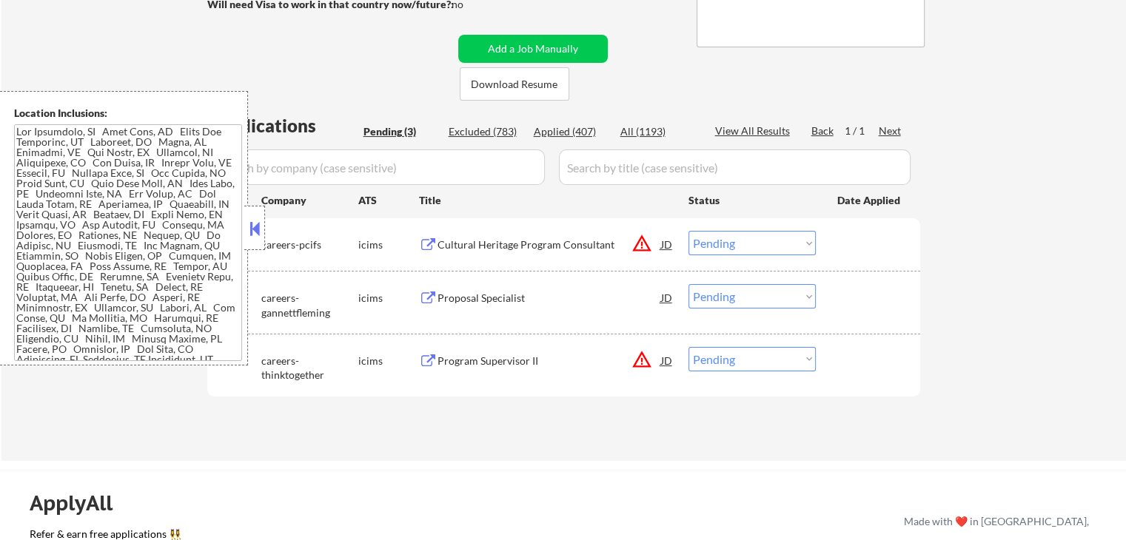
scroll to position [296, 0]
